Goal: Book appointment/travel/reservation

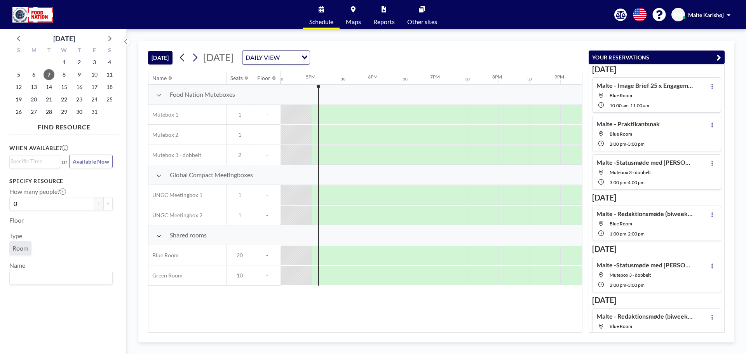
scroll to position [0, 975]
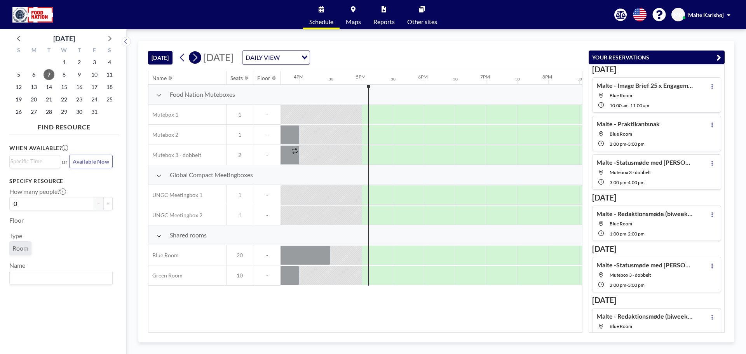
click at [196, 62] on icon at bounding box center [194, 58] width 7 height 12
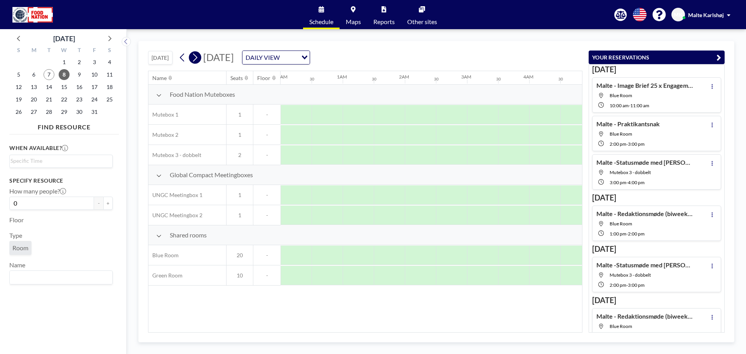
scroll to position [0, 158]
click at [194, 59] on icon at bounding box center [194, 58] width 7 height 12
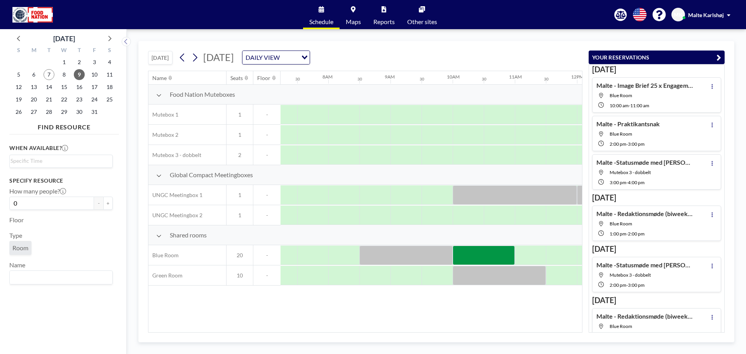
scroll to position [0, 466]
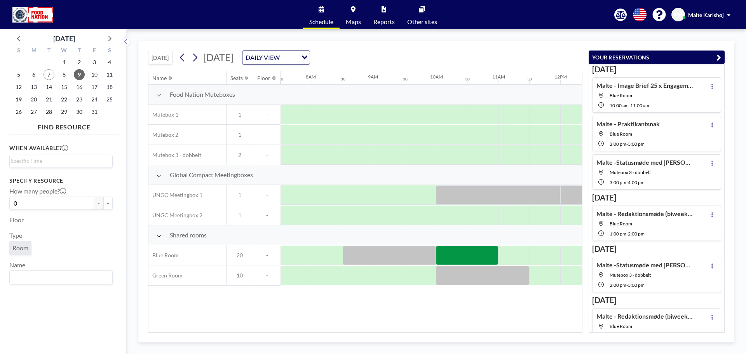
drag, startPoint x: 366, startPoint y: 327, endPoint x: 378, endPoint y: 326, distance: 12.1
click at [378, 326] on div "Name Seats Floor 12AM 30 1AM 30 2AM 30 3AM 30 4AM 30 5AM 30 6AM 30 7AM 30 8AM 3…" at bounding box center [365, 201] width 434 height 261
click at [490, 258] on div at bounding box center [467, 255] width 62 height 19
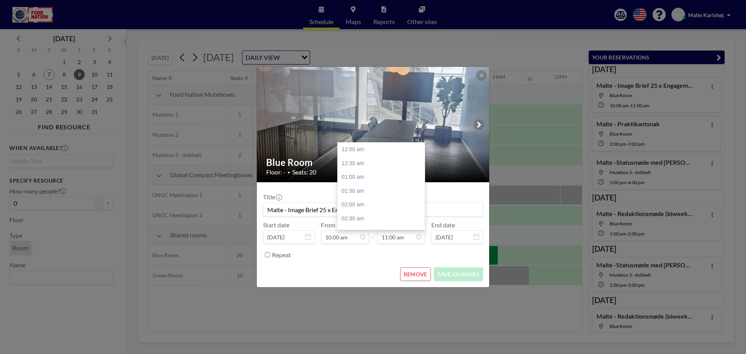
scroll to position [304, 0]
click at [405, 238] on input "11:00 am" at bounding box center [401, 236] width 48 height 13
click at [369, 164] on div "11:30 am" at bounding box center [383, 164] width 91 height 14
type input "11:30 am"
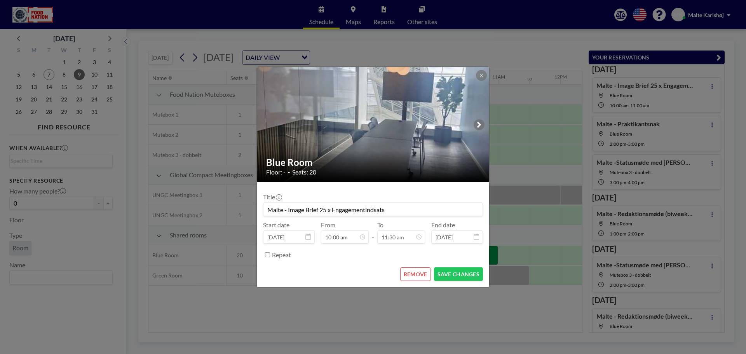
click at [472, 276] on button "SAVE CHANGES" at bounding box center [458, 274] width 49 height 14
